Goal: Information Seeking & Learning: Find specific fact

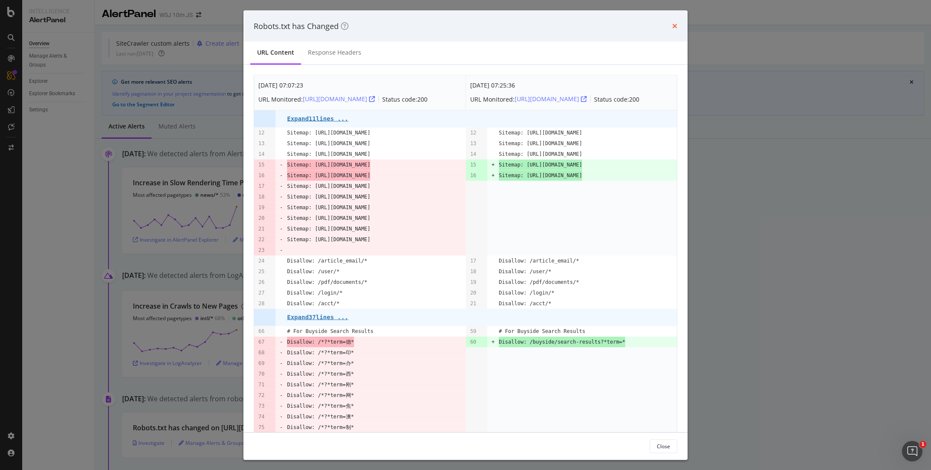
click at [675, 28] on icon "times" at bounding box center [674, 26] width 5 height 7
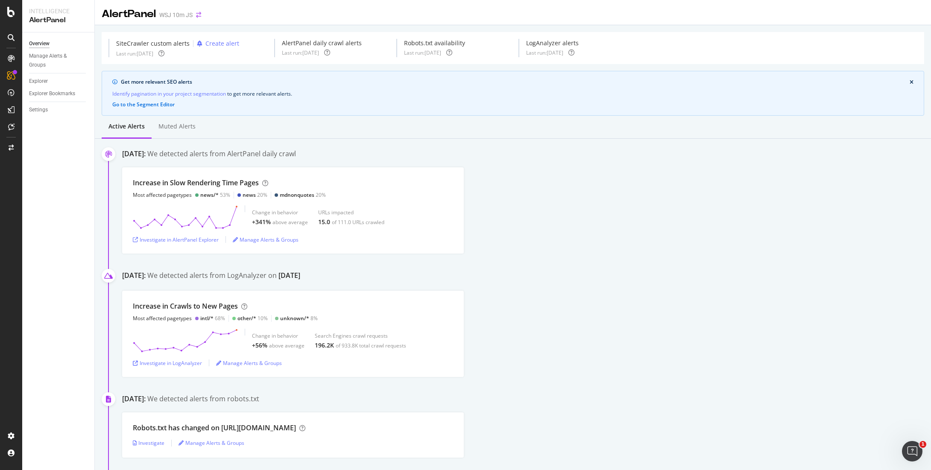
click at [202, 18] on div "AlertPanel WSJ 10m JS" at bounding box center [156, 14] width 108 height 15
click at [197, 14] on icon "arrow-right-arrow-left" at bounding box center [198, 15] width 5 height 6
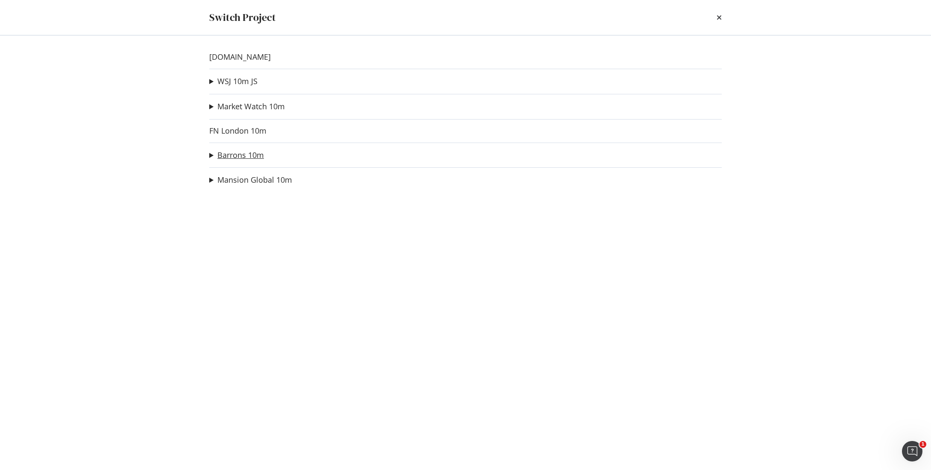
click at [243, 153] on link "Barrons 10m" at bounding box center [240, 155] width 47 height 9
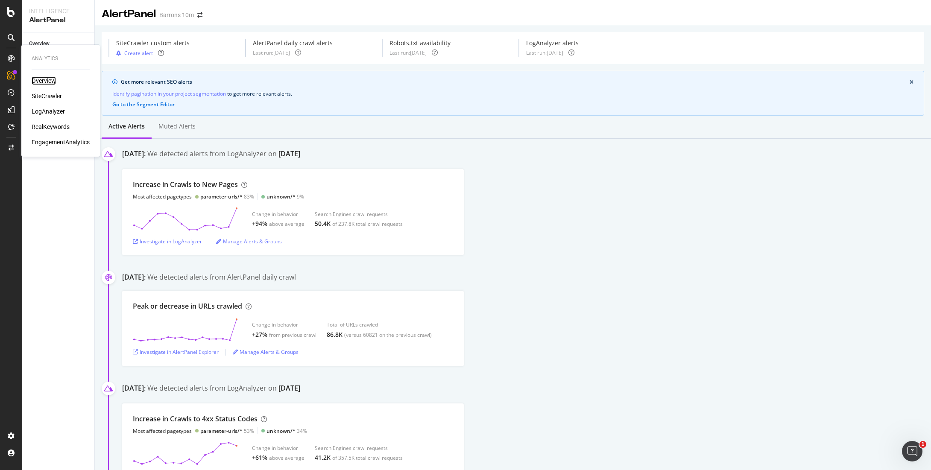
click at [45, 80] on div "Overview" at bounding box center [44, 80] width 24 height 9
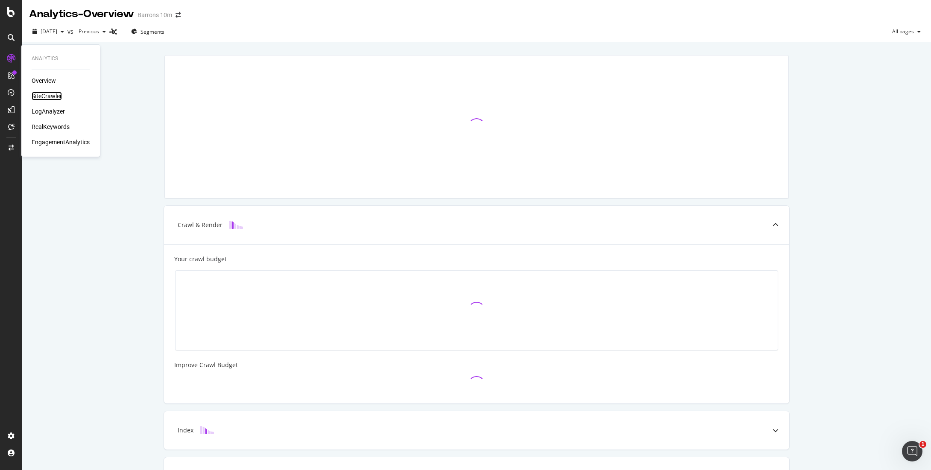
click at [53, 93] on div "SiteCrawler" at bounding box center [47, 96] width 30 height 9
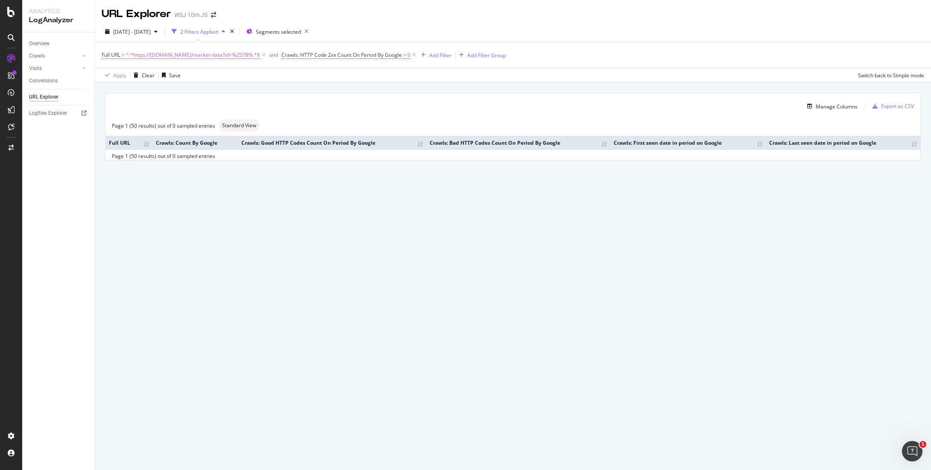
click at [117, 190] on div "Manage Columns Export as CSV Page 1 (50 results) out of 0 sampled entries Stand…" at bounding box center [513, 136] width 836 height 108
click at [123, 93] on div "Manage Columns Export as CSV Page 1 (50 results) out of 0 sampled entries Stand…" at bounding box center [512, 126] width 815 height 67
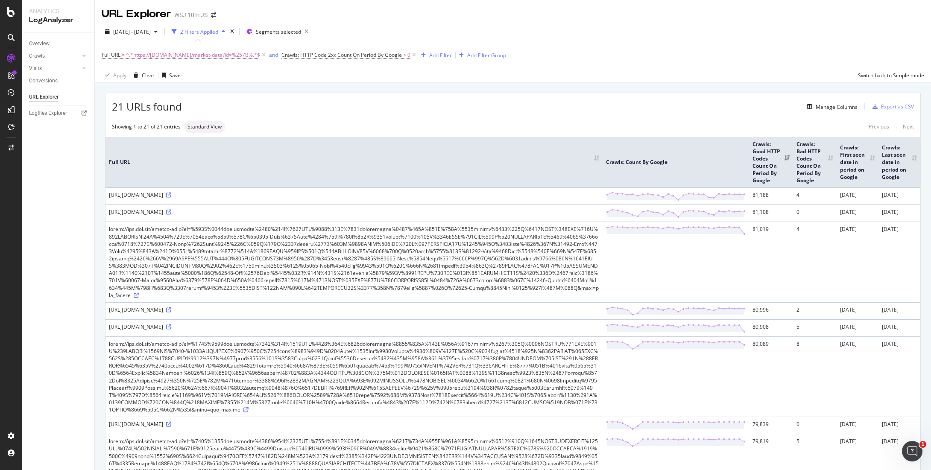
drag, startPoint x: 262, startPoint y: 195, endPoint x: 372, endPoint y: 201, distance: 110.8
click at [372, 198] on div "https://www.wsj.com/market-data?id=%257B%2522application%2522%253A%2522WSJ%2522…" at bounding box center [354, 194] width 490 height 7
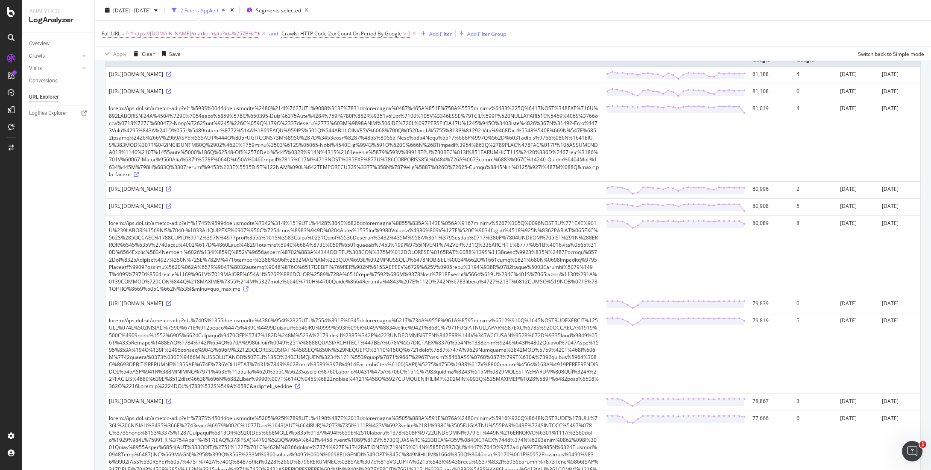
scroll to position [122, 0]
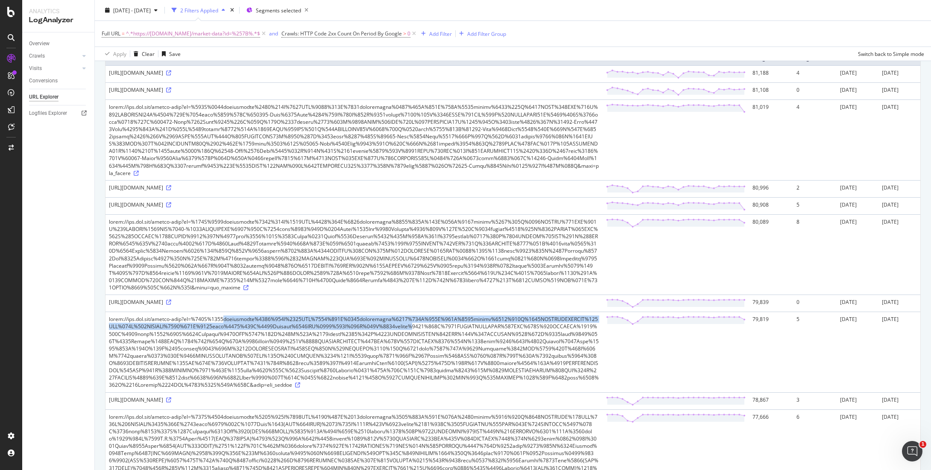
drag, startPoint x: 219, startPoint y: 403, endPoint x: 418, endPoint y: 405, distance: 199.4
click at [418, 388] on div at bounding box center [354, 351] width 490 height 73
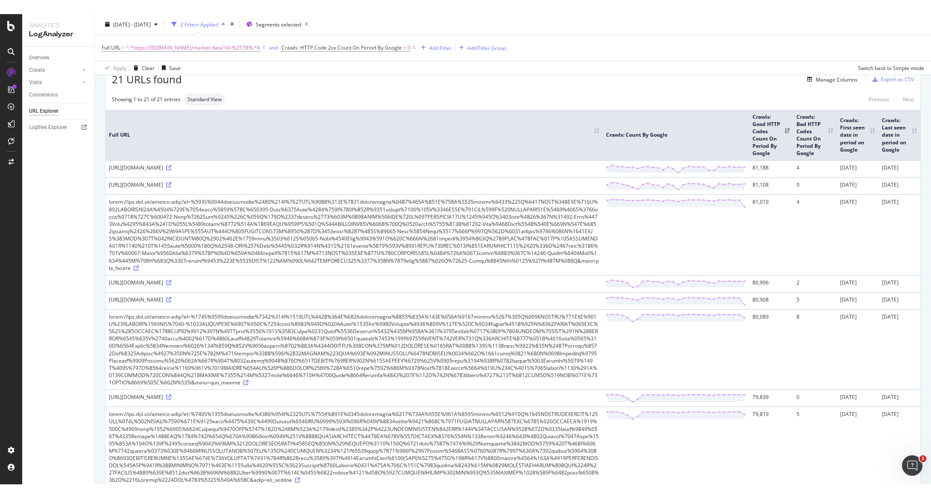
scroll to position [0, 0]
